Goal: Task Accomplishment & Management: Manage account settings

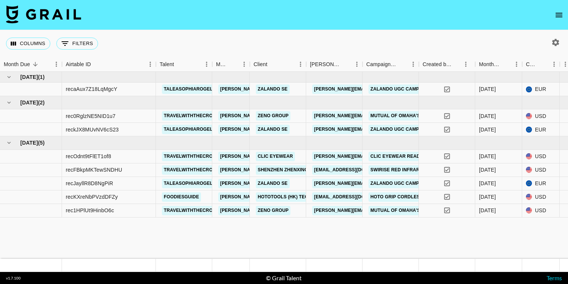
click at [560, 16] on icon "open drawer" at bounding box center [558, 15] width 9 height 9
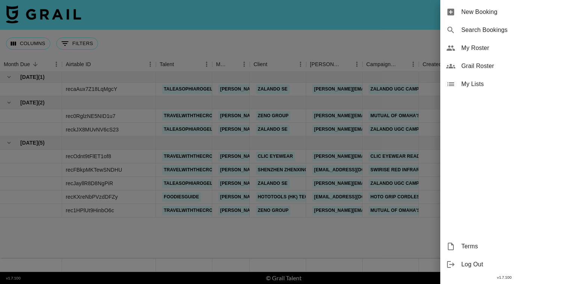
click at [470, 48] on span "My Roster" at bounding box center [511, 48] width 101 height 9
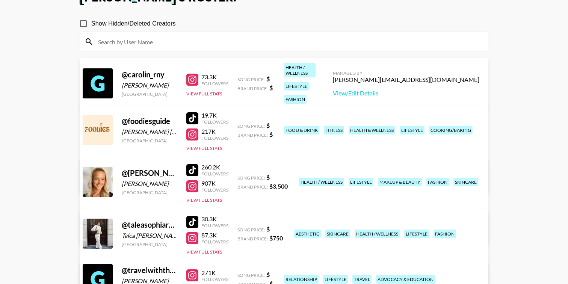
scroll to position [77, 0]
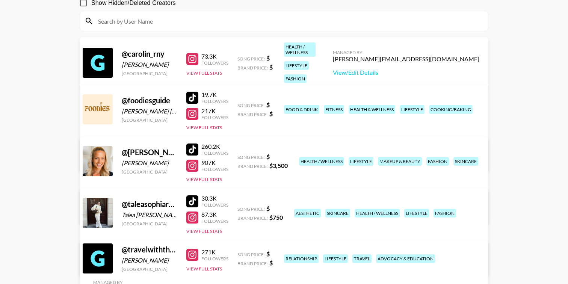
click at [240, 208] on link "View/Edit Details" at bounding box center [166, 212] width 146 height 8
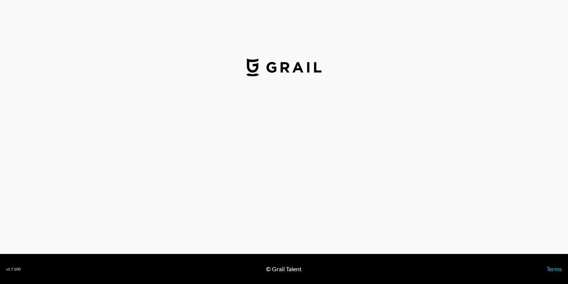
select select "USD"
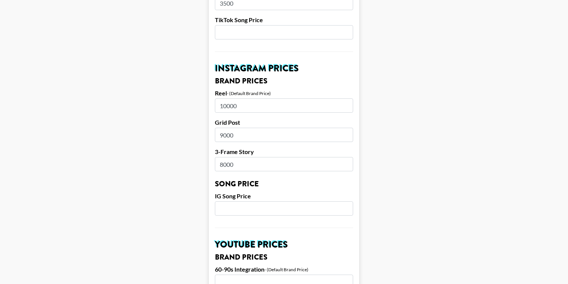
scroll to position [310, 0]
